Goal: Transaction & Acquisition: Purchase product/service

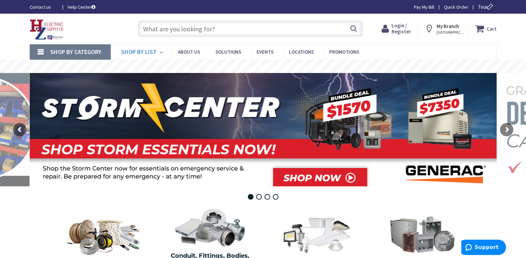
click at [144, 53] on span "Shop By List" at bounding box center [139, 52] width 36 height 8
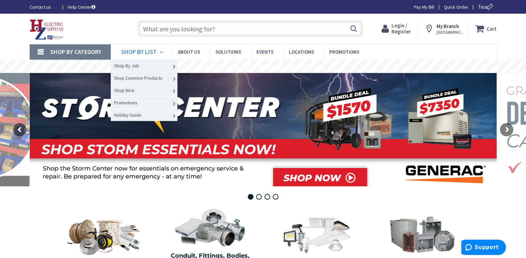
click at [144, 53] on span "Shop By List" at bounding box center [139, 52] width 36 height 8
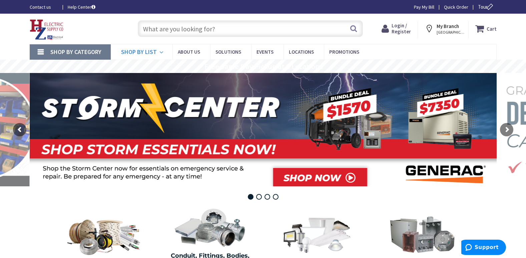
click at [144, 53] on span "Shop By List" at bounding box center [139, 52] width 36 height 8
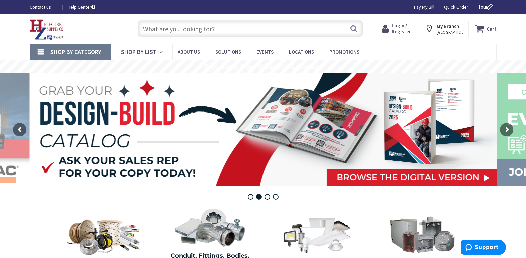
click at [98, 53] on span "Shop By Category" at bounding box center [75, 52] width 51 height 8
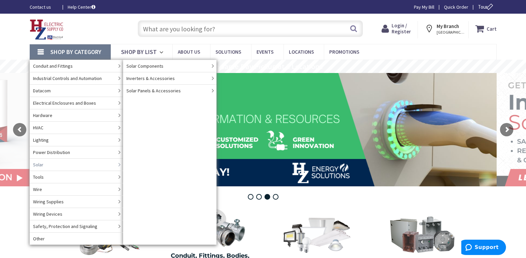
click at [190, 29] on input "text" at bounding box center [250, 28] width 225 height 17
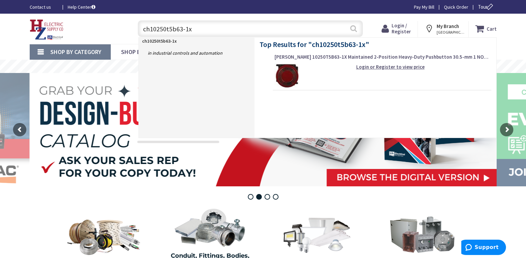
type input "ch10250t5b63-1x"
click at [355, 28] on button "Search" at bounding box center [353, 28] width 9 height 15
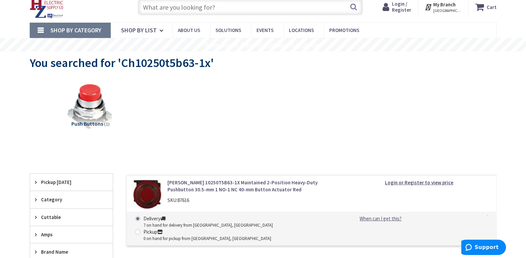
scroll to position [33, 0]
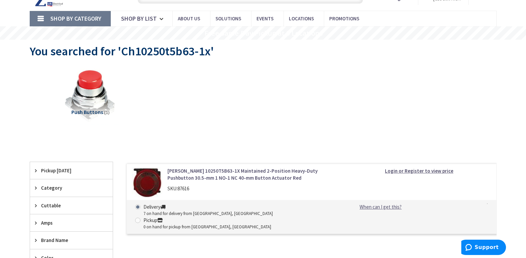
click at [88, 96] on img at bounding box center [90, 95] width 60 height 60
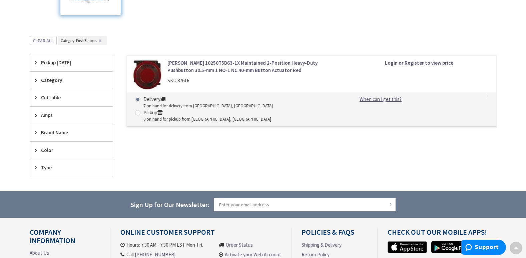
scroll to position [150, 0]
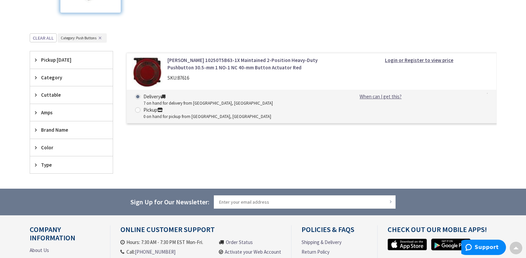
click at [157, 74] on img at bounding box center [147, 72] width 31 height 31
click at [188, 64] on link "[PERSON_NAME] 10250T5B63-1X Maintained 2-Position Heavy-Duty Pushbutton 30.5-mm…" at bounding box center [253, 64] width 170 height 14
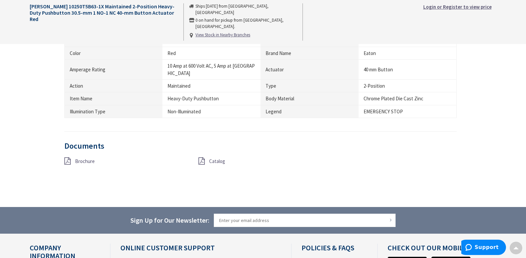
scroll to position [467, 0]
